Goal: Find specific page/section: Locate a particular part of the current website

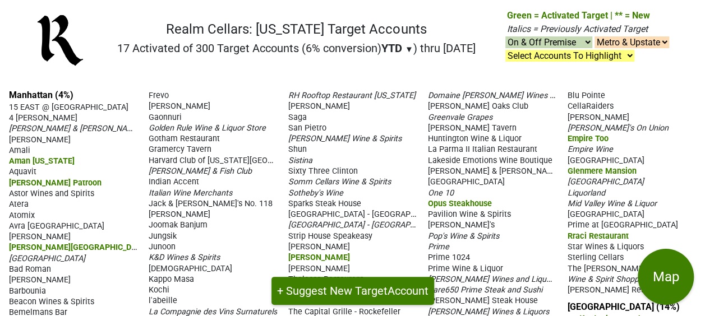
drag, startPoint x: 71, startPoint y: 111, endPoint x: 214, endPoint y: 168, distance: 154.6
drag, startPoint x: 214, startPoint y: 168, endPoint x: 192, endPoint y: 164, distance: 22.9
click at [177, 158] on span "Harvard Club of [US_STATE][GEOGRAPHIC_DATA]" at bounding box center [238, 160] width 178 height 11
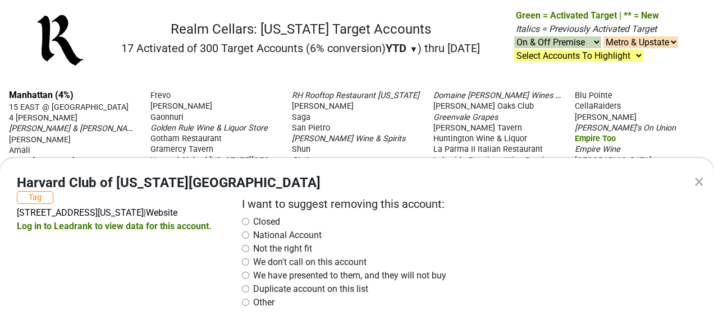
click at [608, 118] on div "× Harvard Club of New York City Tag 35 W 44th St, New York, NY 10036 | Website …" at bounding box center [357, 158] width 714 height 316
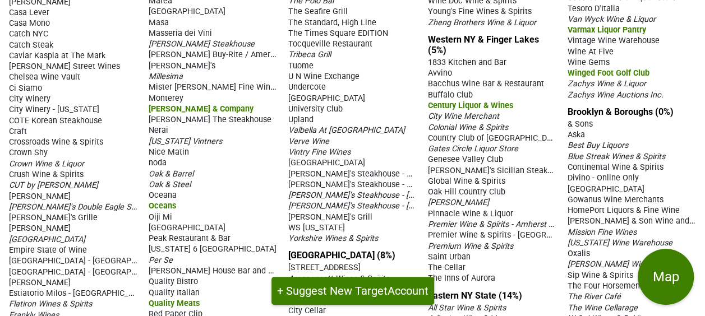
scroll to position [455, 0]
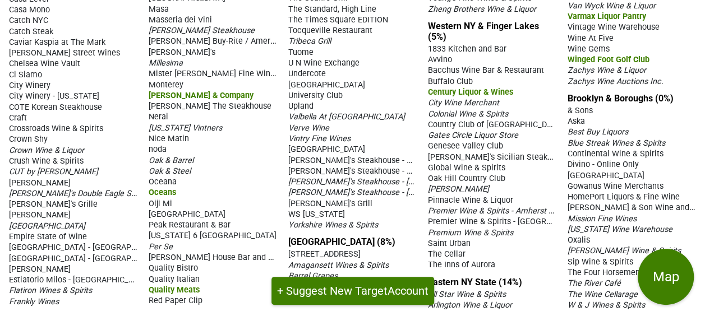
drag, startPoint x: 7, startPoint y: 97, endPoint x: 647, endPoint y: 313, distance: 675.6
drag, startPoint x: 647, startPoint y: 313, endPoint x: 587, endPoint y: 168, distance: 156.7
copy div "Manhattan (4%) 15 EAST @ Tocqueville 4 Charles Prime Rib Acker Merrall & Condit…"
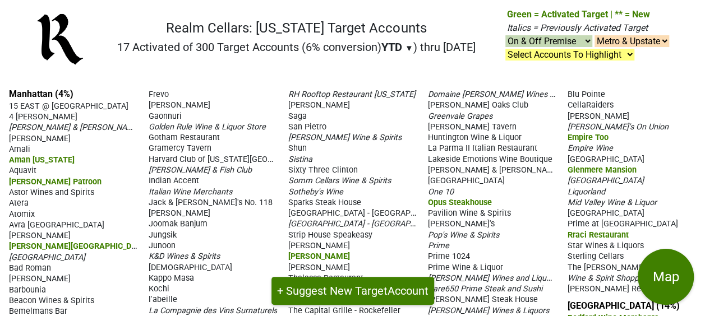
scroll to position [0, 0]
